Goal: Navigation & Orientation: Go to known website

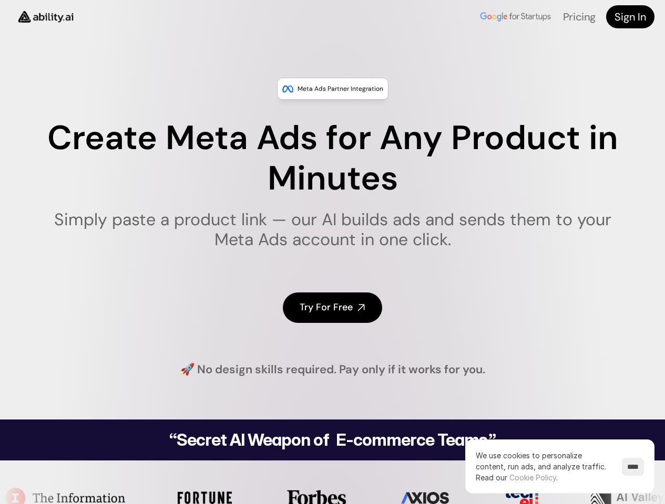
click at [46, 17] on img at bounding box center [46, 16] width 70 height 27
